Goal: Use online tool/utility: Use online tool/utility

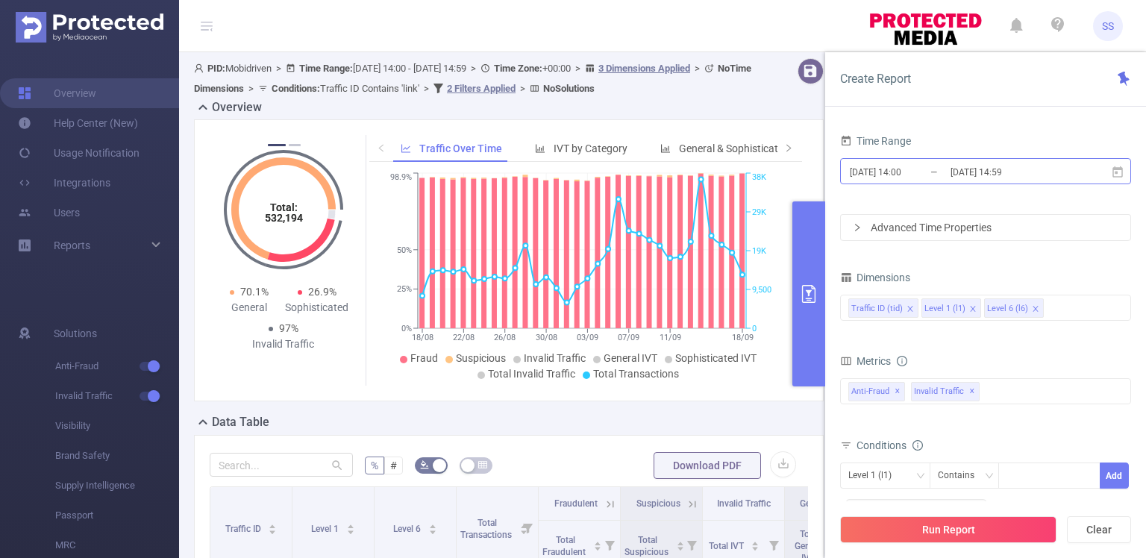
click at [862, 166] on input "[DATE] 14:00" at bounding box center [908, 172] width 121 height 20
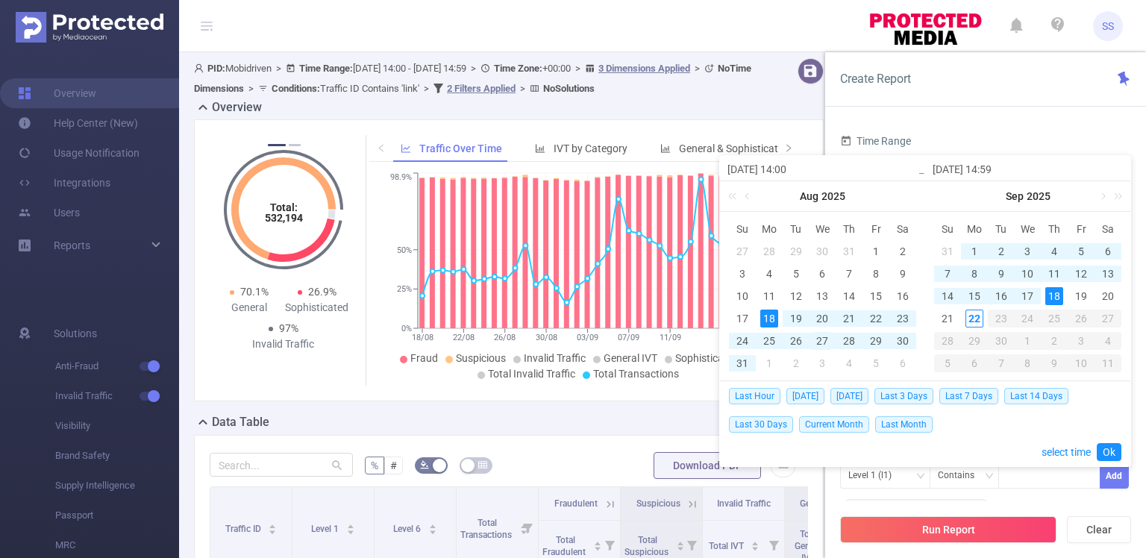
click at [824, 340] on div "27" at bounding box center [822, 341] width 18 height 18
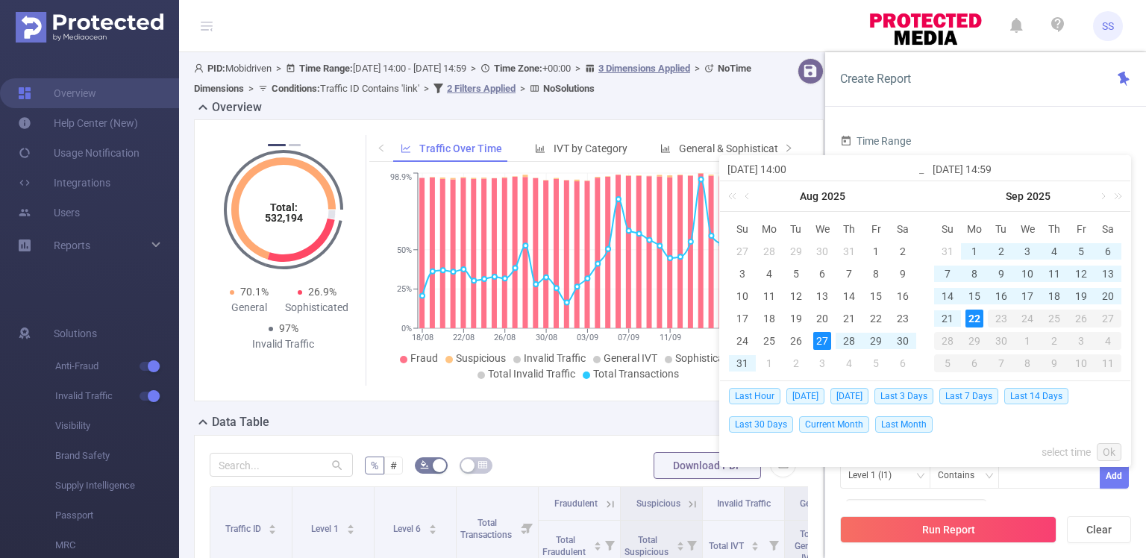
click at [976, 322] on div "22" at bounding box center [974, 319] width 18 height 18
type input "[DATE] 14:00"
type input "[DATE] 14:59"
type input "[DATE] 14:00"
type input "[DATE] 14:59"
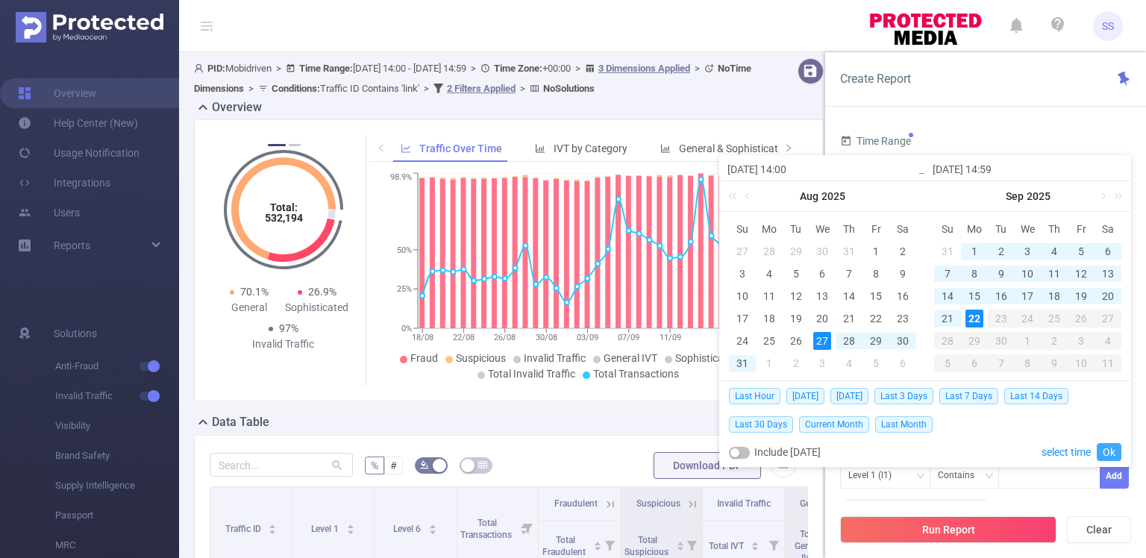
click at [1116, 451] on link "Ok" at bounding box center [1109, 452] width 25 height 18
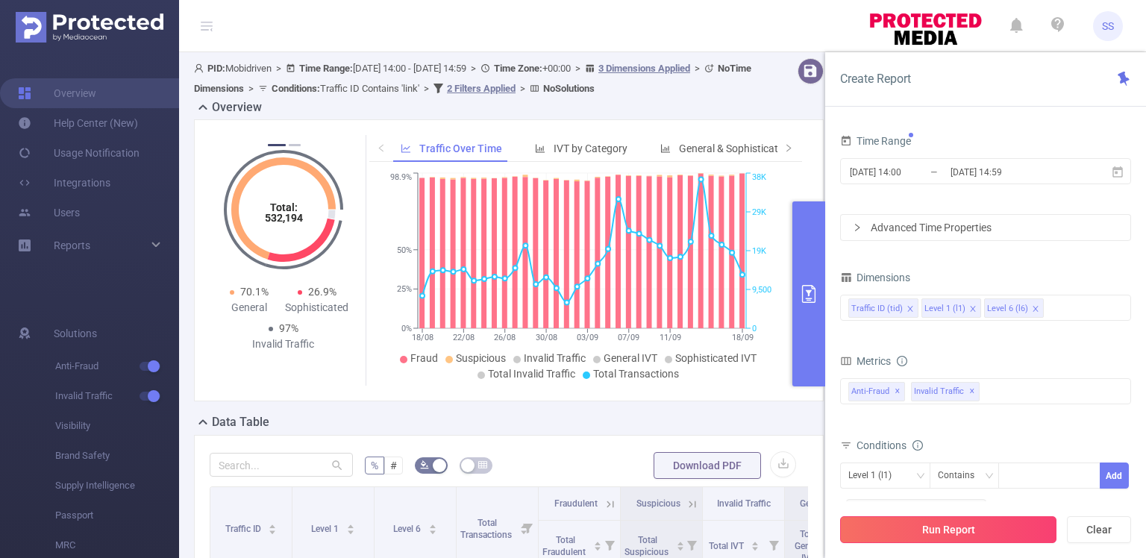
click at [927, 534] on button "Run Report" at bounding box center [948, 529] width 216 height 27
